Goal: Communication & Community: Answer question/provide support

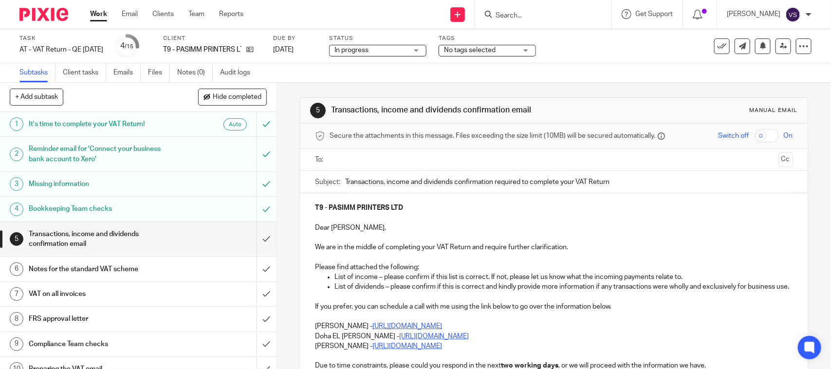
scroll to position [61, 0]
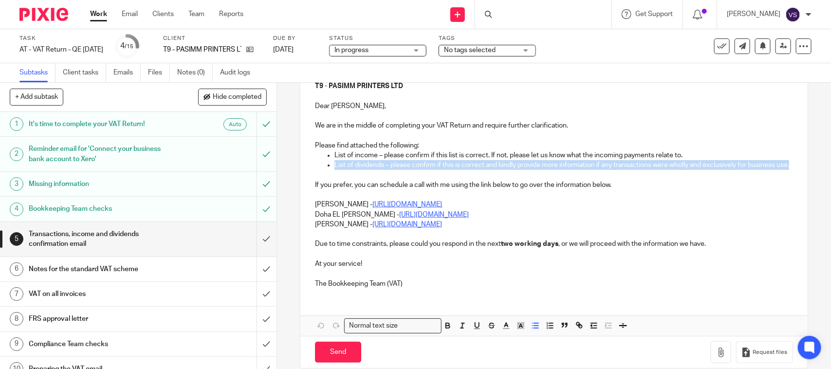
drag, startPoint x: 331, startPoint y: 165, endPoint x: 348, endPoint y: 178, distance: 21.8
click at [348, 170] on p "List of dividends – please confirm if this is correct and kindly provide more i…" at bounding box center [564, 165] width 458 height 10
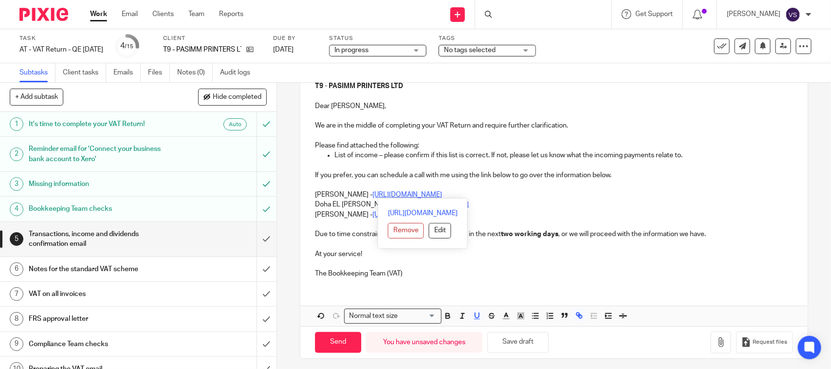
drag, startPoint x: 313, startPoint y: 194, endPoint x: 536, endPoint y: 190, distance: 223.5
click at [536, 190] on p "Carine Thompson - https://calendly.com/meetwithcarinethompson/call" at bounding box center [554, 195] width 478 height 10
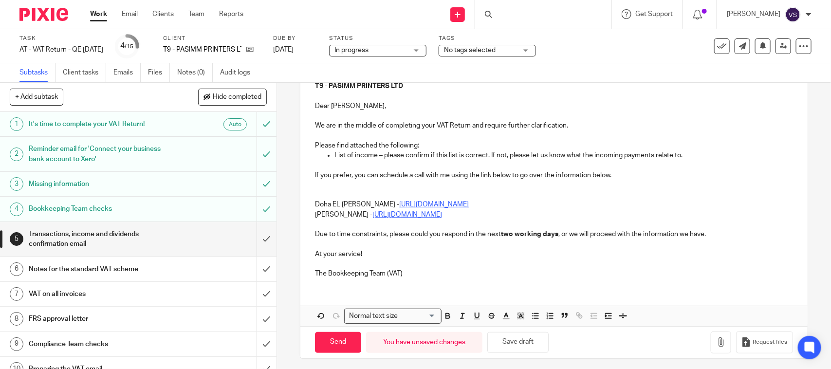
scroll to position [32, 0]
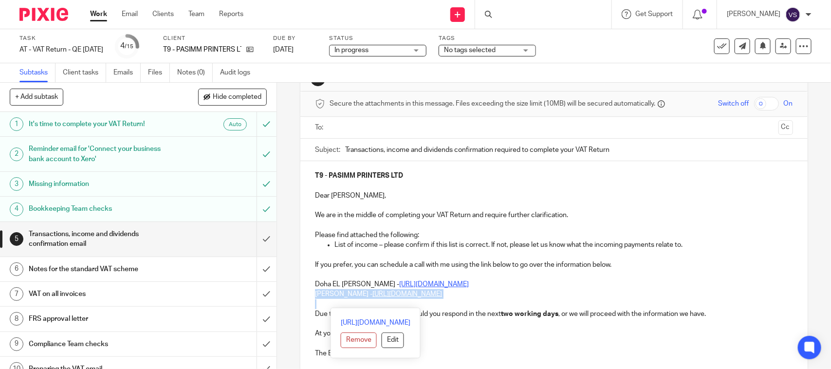
drag, startPoint x: 310, startPoint y: 293, endPoint x: 484, endPoint y: 299, distance: 174.9
click at [484, 299] on div "T9 - PASIMM PRINTERS LTD Dear Simon, We are in the middle of completing your VA…" at bounding box center [553, 263] width 507 height 205
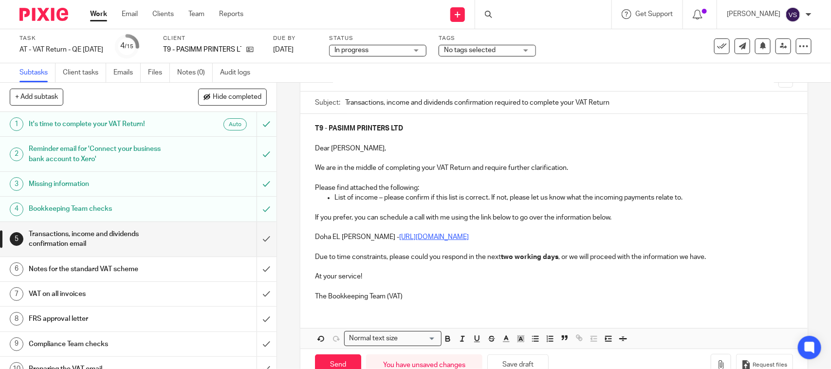
scroll to position [107, 0]
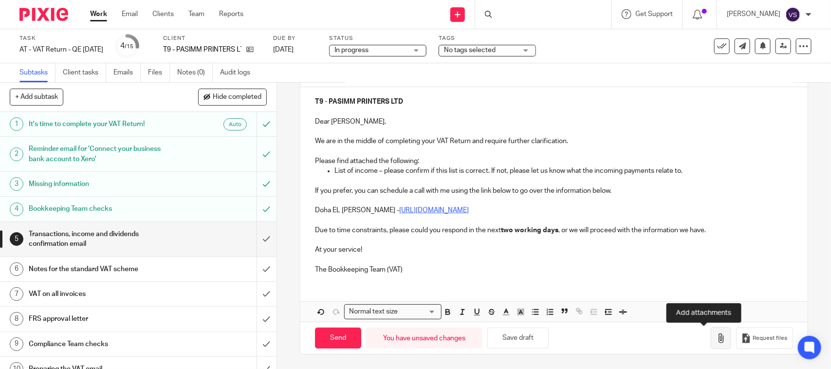
click at [716, 343] on icon "button" at bounding box center [721, 339] width 10 height 10
click at [716, 341] on icon "button" at bounding box center [721, 339] width 10 height 10
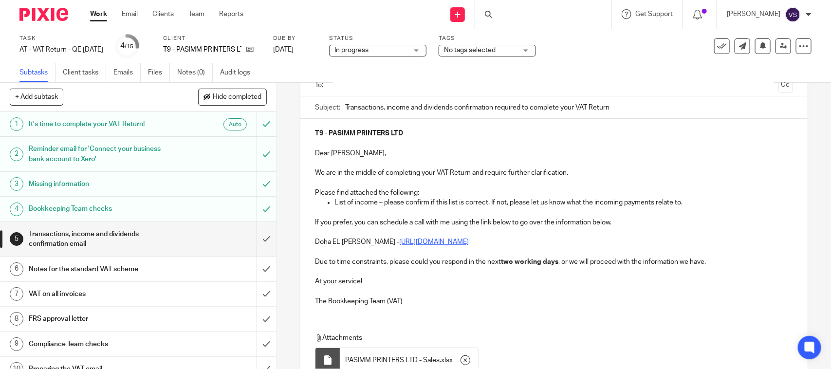
scroll to position [0, 0]
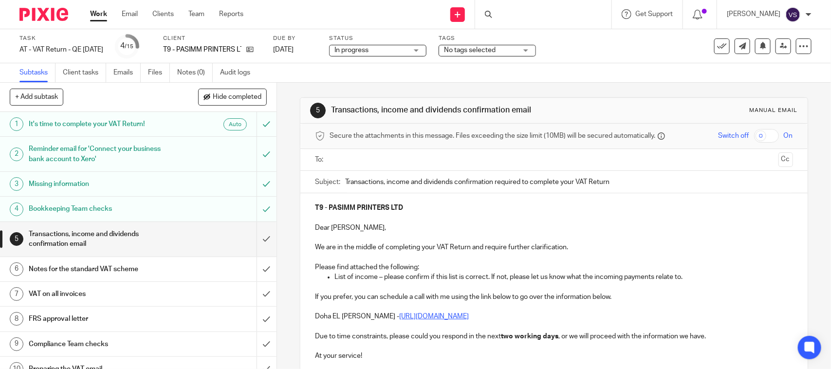
drag, startPoint x: 407, startPoint y: 182, endPoint x: 452, endPoint y: 193, distance: 46.6
click at [452, 193] on input "Transactions, income and dividends confirmation required to complete your VAT R…" at bounding box center [568, 182] width 447 height 22
click at [385, 183] on input "Transactions, income confirmation required to complete your VAT Return" at bounding box center [568, 182] width 447 height 22
type input "Transactions and income confirmation required to complete your VAT Return"
click at [381, 164] on input "text" at bounding box center [553, 159] width 441 height 11
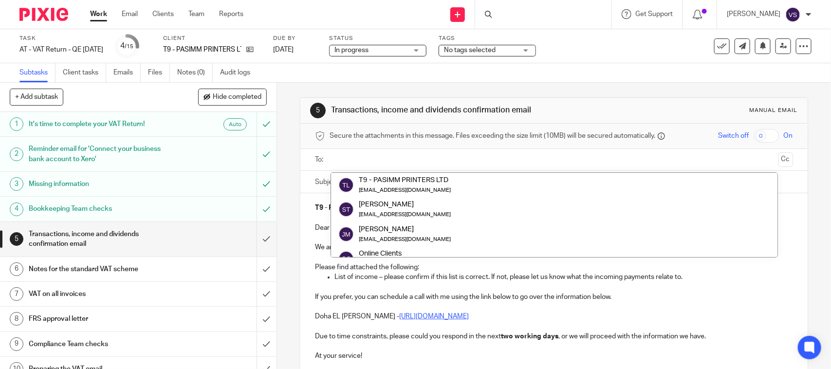
paste input "pasimm@btinternet.com"
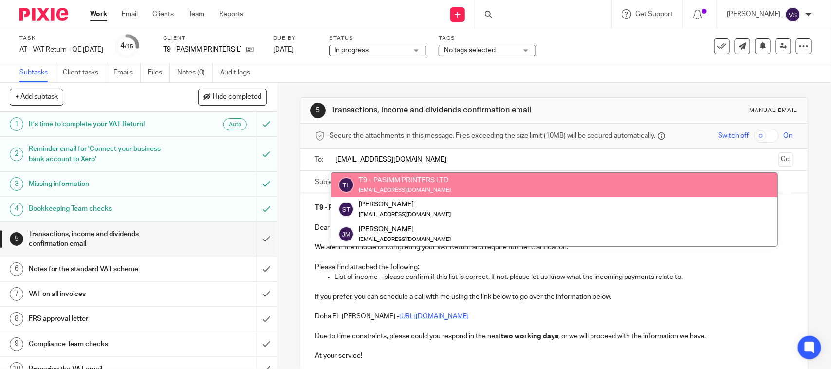
type input "pasimm@btinternet.com"
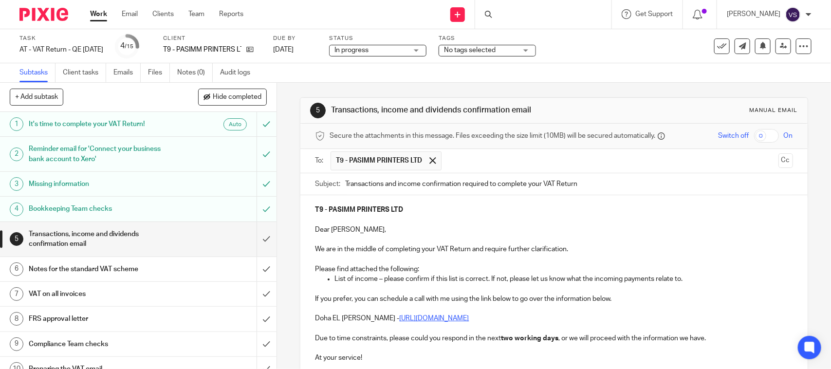
scroll to position [165, 0]
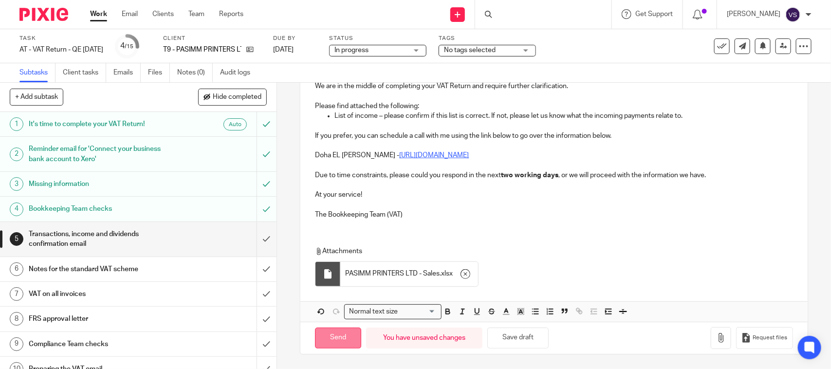
click at [338, 333] on input "Send" at bounding box center [338, 338] width 46 height 21
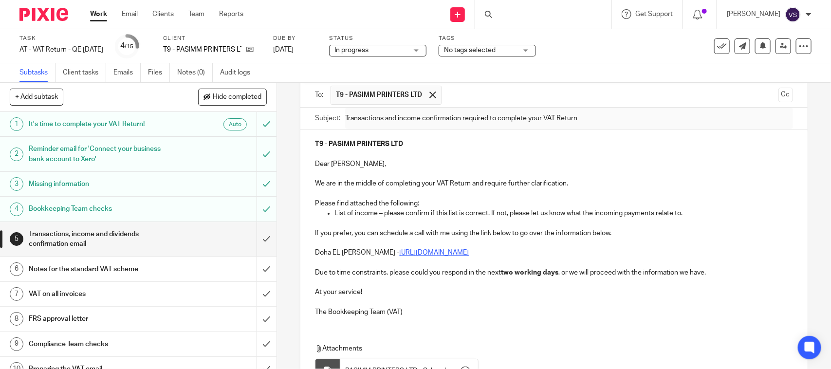
scroll to position [0, 0]
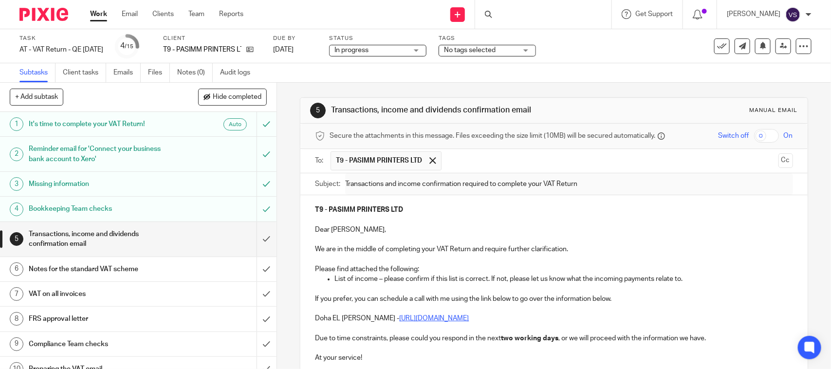
type input "Sent"
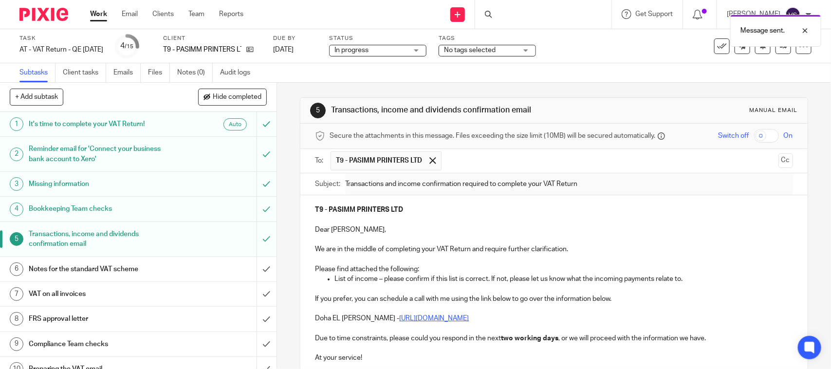
scroll to position [165, 0]
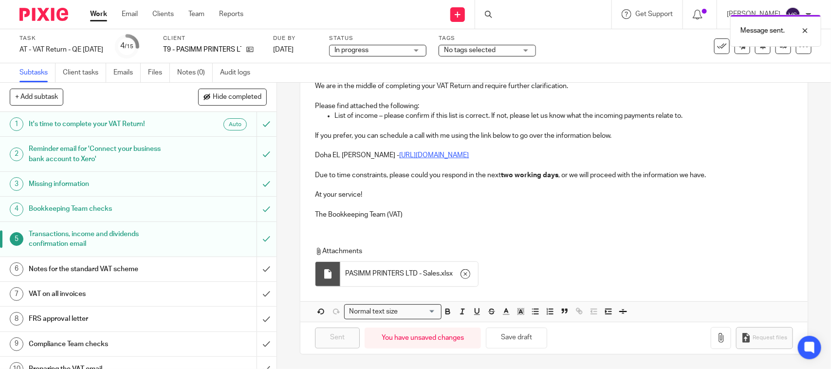
click at [429, 47] on div "Message sent." at bounding box center [619, 28] width 406 height 37
click at [427, 50] on div "In progress In progress" at bounding box center [377, 51] width 97 height 12
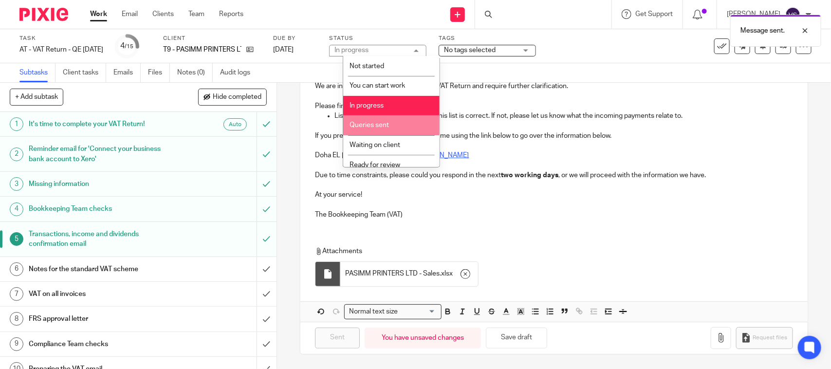
click at [376, 118] on li "Queries sent" at bounding box center [391, 125] width 96 height 20
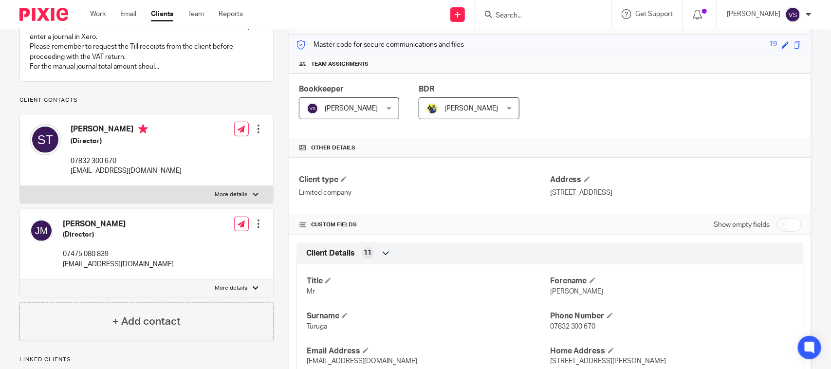
scroll to position [122, 0]
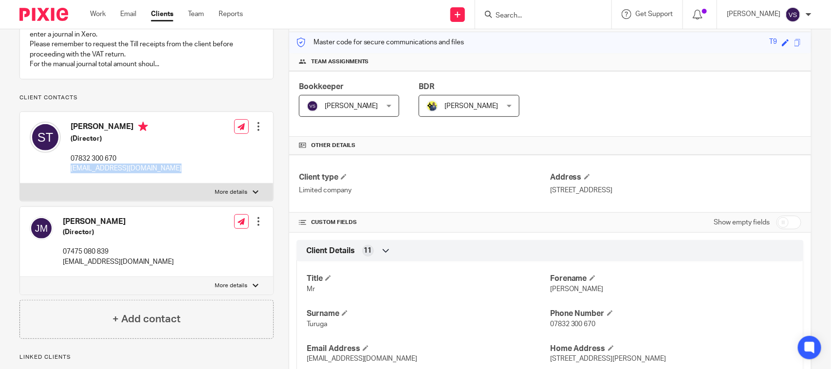
drag, startPoint x: 71, startPoint y: 176, endPoint x: 195, endPoint y: 177, distance: 123.7
click at [195, 177] on div "[PERSON_NAME] (Director) 07832 300 670 [EMAIL_ADDRESS][DOMAIN_NAME] Edit contac…" at bounding box center [146, 148] width 253 height 72
copy div "[EMAIL_ADDRESS][DOMAIN_NAME]"
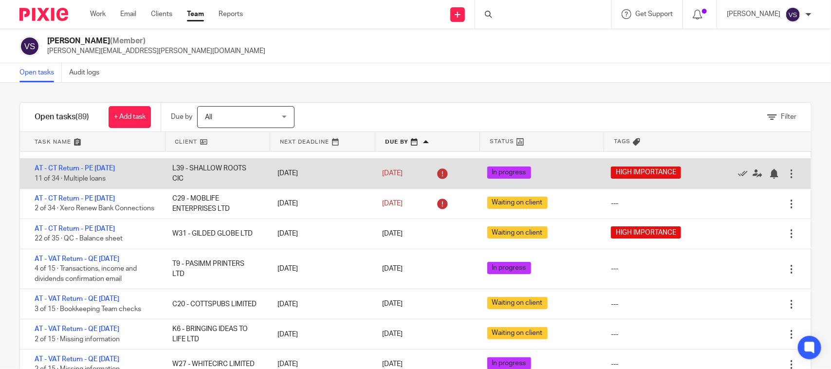
scroll to position [61, 0]
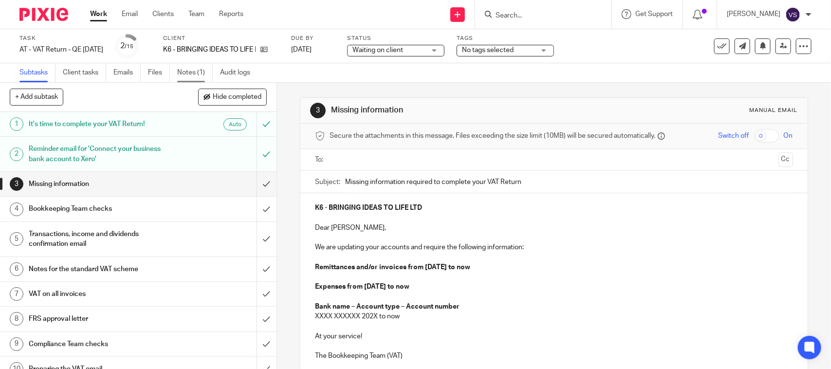
click at [193, 76] on link "Notes (1)" at bounding box center [195, 72] width 36 height 19
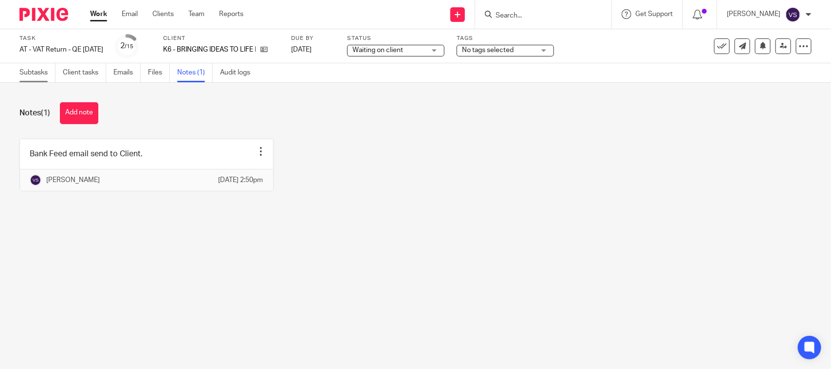
click at [38, 73] on link "Subtasks" at bounding box center [37, 72] width 36 height 19
